Goal: Information Seeking & Learning: Find specific fact

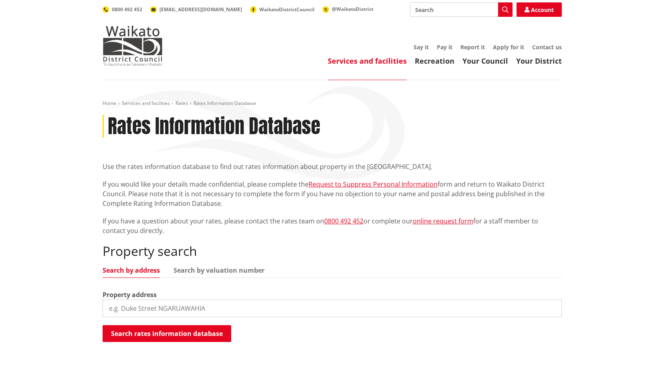
click at [217, 306] on input "search" at bounding box center [333, 309] width 460 height 18
type input "35 [PERSON_NAME]"
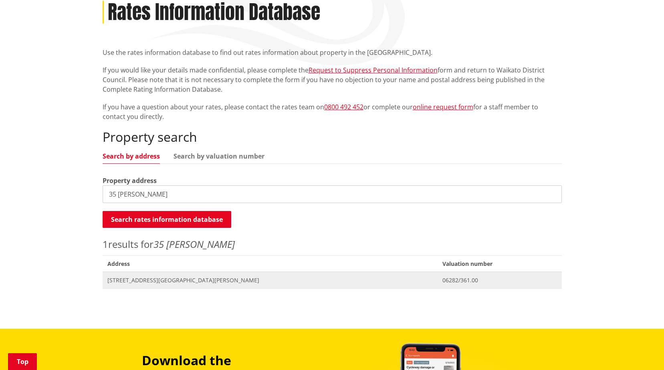
scroll to position [120, 0]
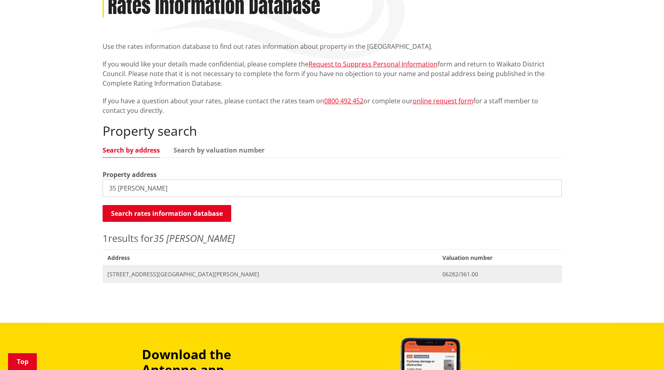
click at [220, 277] on span "[STREET_ADDRESS][GEOGRAPHIC_DATA][PERSON_NAME]" at bounding box center [270, 275] width 326 height 8
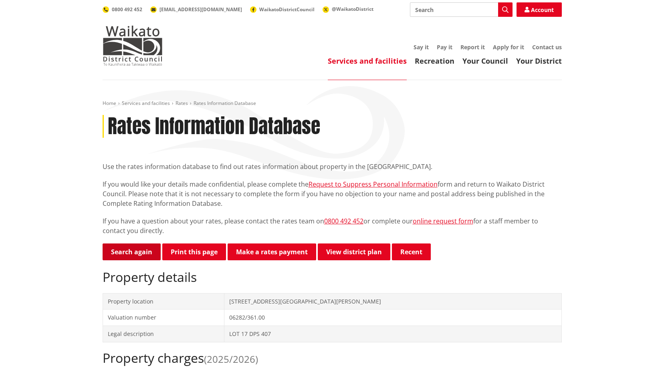
click at [133, 255] on link "Search again" at bounding box center [132, 252] width 58 height 17
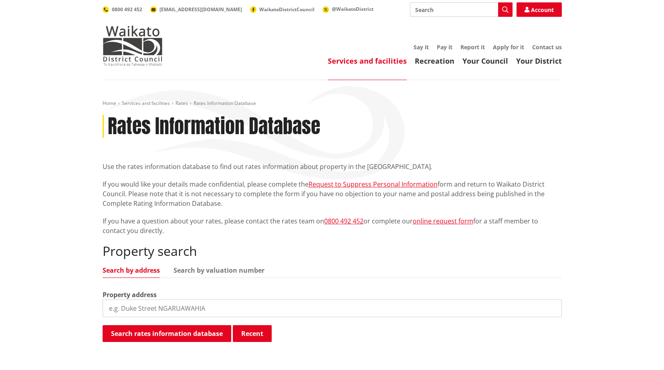
click at [161, 322] on div "Property search Search by address Search by valuation number Property address S…" at bounding box center [333, 293] width 460 height 99
click at [160, 311] on input "search" at bounding box center [333, 309] width 460 height 18
type input "111 [PERSON_NAME]"
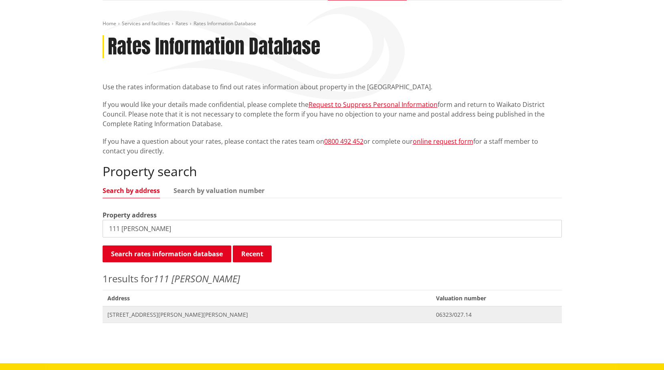
scroll to position [80, 0]
click at [304, 321] on span "Address [STREET_ADDRESS][PERSON_NAME][PERSON_NAME]" at bounding box center [267, 314] width 329 height 16
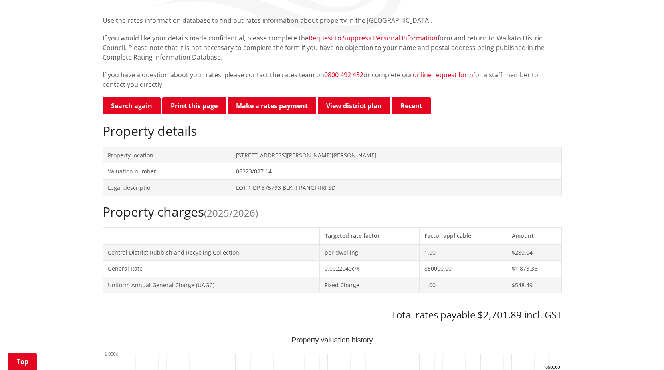
scroll to position [160, 0]
